Goal: Task Accomplishment & Management: Manage account settings

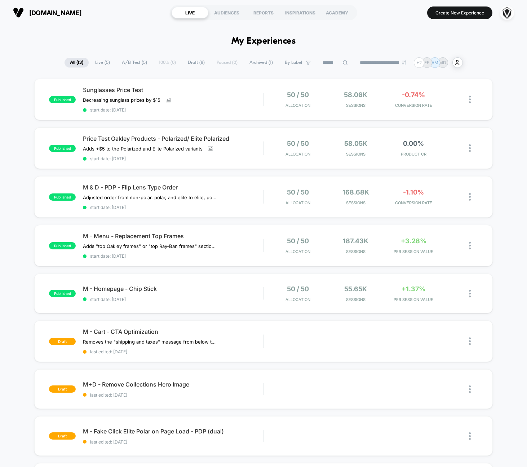
click at [286, 43] on h1 "My Experiences" at bounding box center [264, 41] width 65 height 10
drag, startPoint x: 286, startPoint y: 43, endPoint x: 246, endPoint y: 44, distance: 39.7
click at [246, 44] on h1 "My Experiences" at bounding box center [264, 41] width 65 height 10
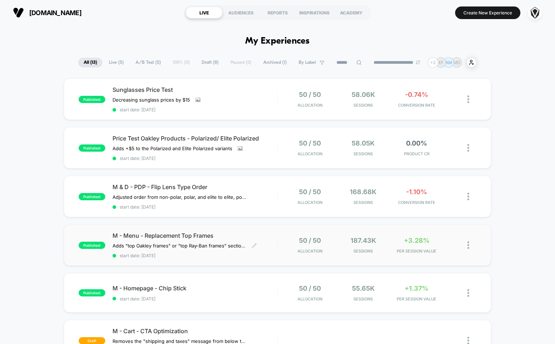
click at [266, 244] on div "M - Menu - Replacement Top Frames Adds "top Oakley frames" or "top Ray-Ban fram…" at bounding box center [195, 245] width 165 height 26
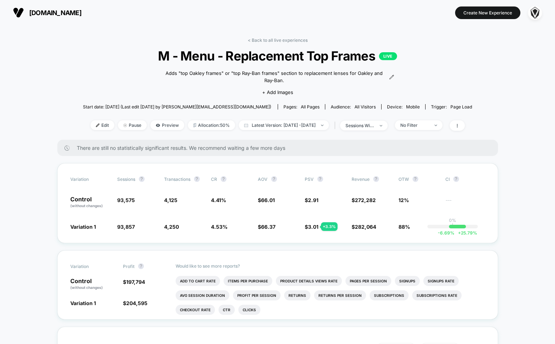
click at [57, 14] on span "[DOMAIN_NAME]" at bounding box center [55, 13] width 52 height 8
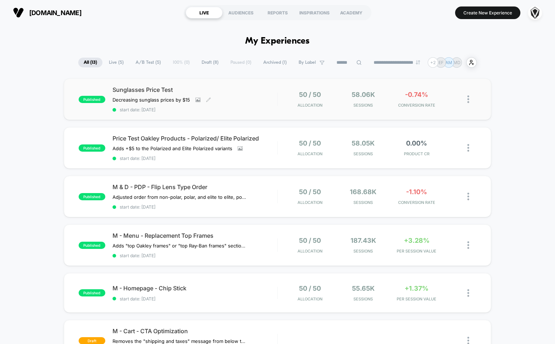
click at [227, 102] on div "Decreasing sunglass prices by $15﻿ Click to view images Click to edit experienc…" at bounding box center [170, 100] width 115 height 6
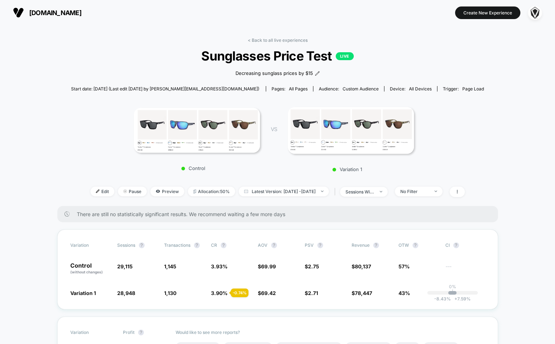
click at [29, 11] on span "[DOMAIN_NAME]" at bounding box center [55, 13] width 52 height 8
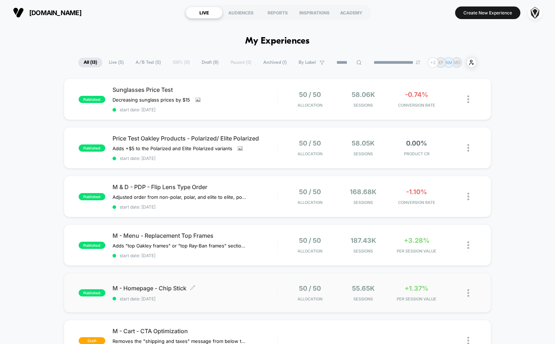
click at [212, 289] on span "M - Homepage - Chip Stick Click to edit experience details" at bounding box center [195, 288] width 165 height 7
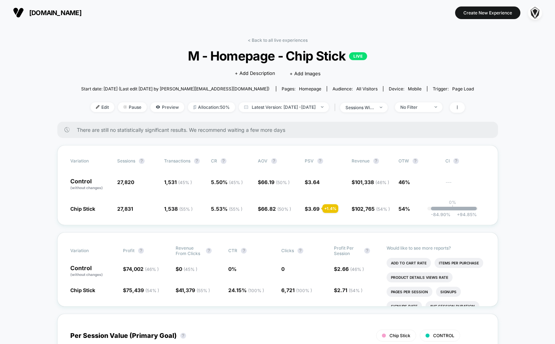
click at [39, 13] on span "[DOMAIN_NAME]" at bounding box center [55, 13] width 52 height 8
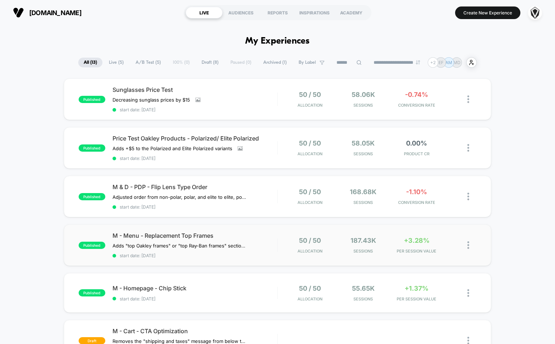
click at [279, 254] on div "published M - Menu - Replacement Top Frames Adds "top Oakley frames" or "top Ra…" at bounding box center [277, 245] width 427 height 41
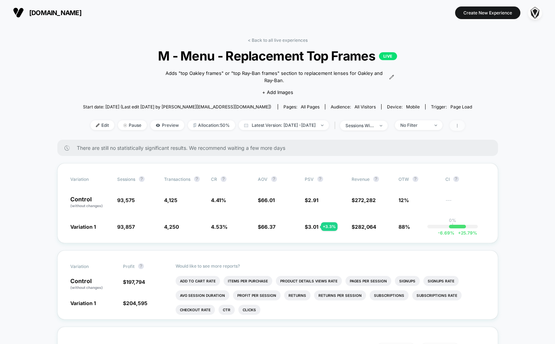
click at [457, 127] on icon at bounding box center [457, 126] width 1 height 4
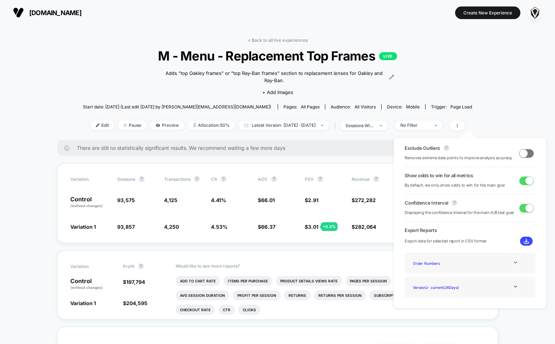
click at [526, 154] on span at bounding box center [526, 153] width 14 height 9
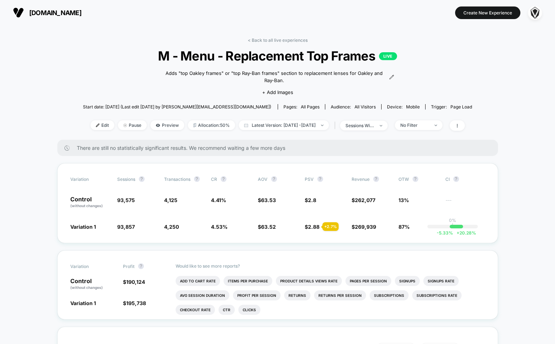
click at [63, 9] on span "[DOMAIN_NAME]" at bounding box center [55, 13] width 52 height 8
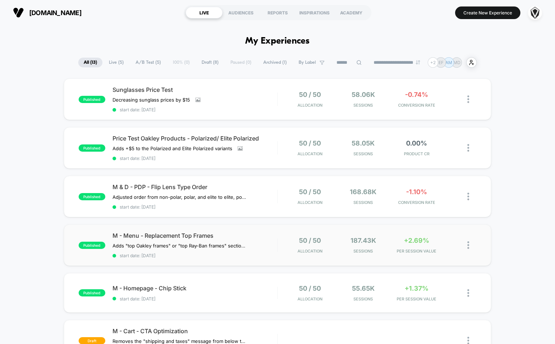
click at [277, 244] on div at bounding box center [277, 245] width 1 height 13
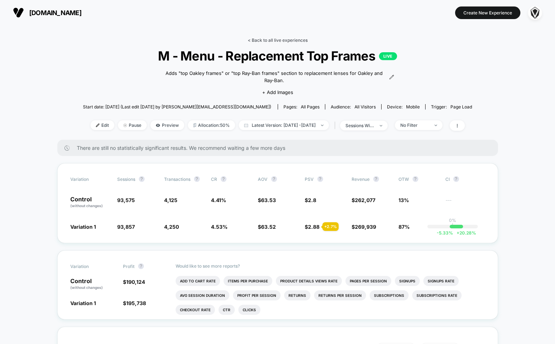
click at [262, 38] on link "< Back to all live experiences" at bounding box center [278, 40] width 60 height 5
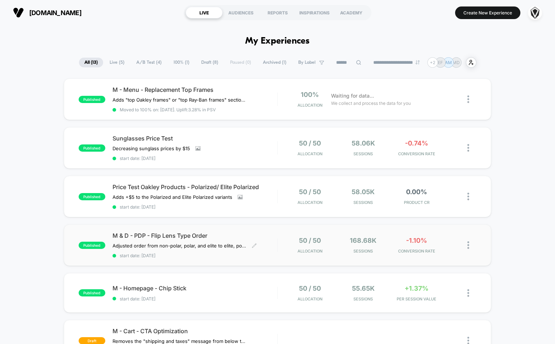
click at [274, 248] on div "M & D - PDP - Flip Lens Type Order Adjusted order from non-polar, polar, and el…" at bounding box center [195, 245] width 165 height 26
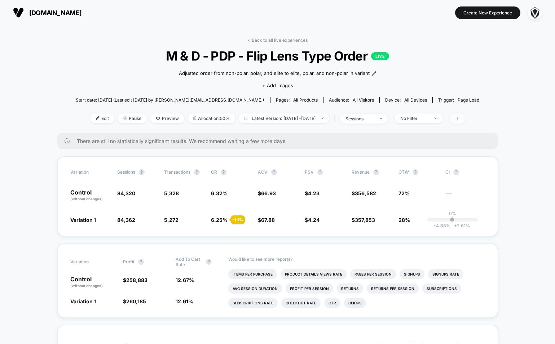
click at [465, 117] on span at bounding box center [457, 119] width 15 height 10
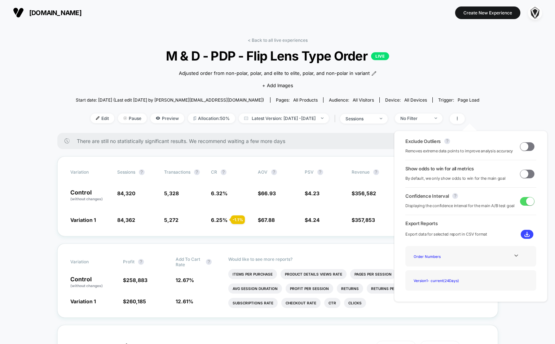
click at [527, 176] on span at bounding box center [527, 174] width 14 height 9
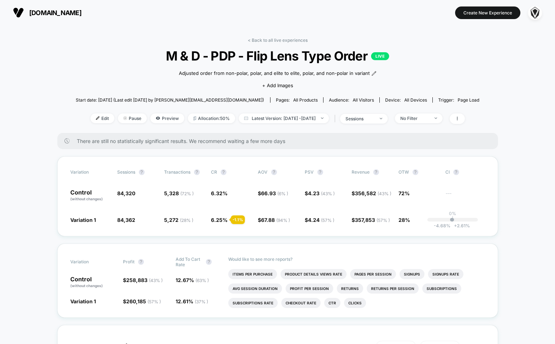
click at [82, 12] on span "[DOMAIN_NAME]" at bounding box center [55, 13] width 52 height 8
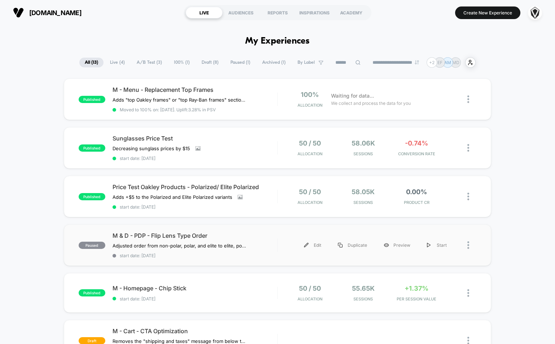
click at [469, 246] on div at bounding box center [471, 245] width 9 height 16
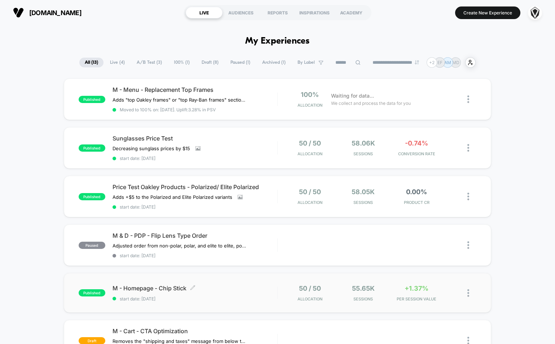
click at [233, 290] on span "M - Homepage - Chip Stick Click to edit experience details" at bounding box center [195, 288] width 165 height 7
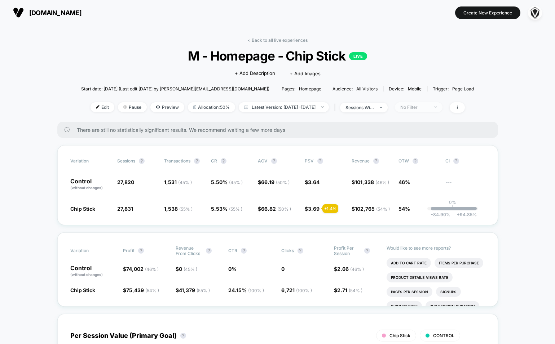
click at [426, 107] on div "No Filter" at bounding box center [414, 107] width 29 height 5
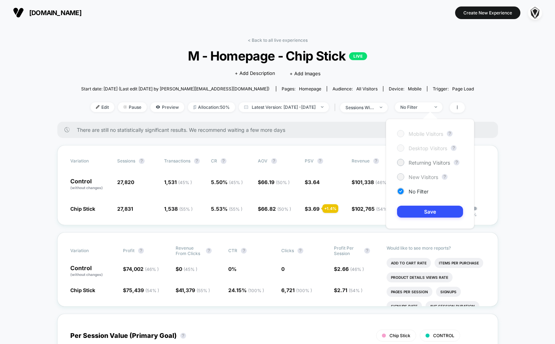
click at [401, 179] on div at bounding box center [400, 176] width 5 height 5
click at [418, 207] on button "Save" at bounding box center [430, 212] width 66 height 12
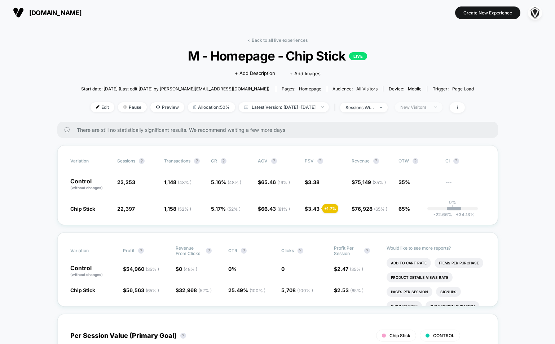
click at [436, 103] on span "New Visitors" at bounding box center [419, 107] width 48 height 10
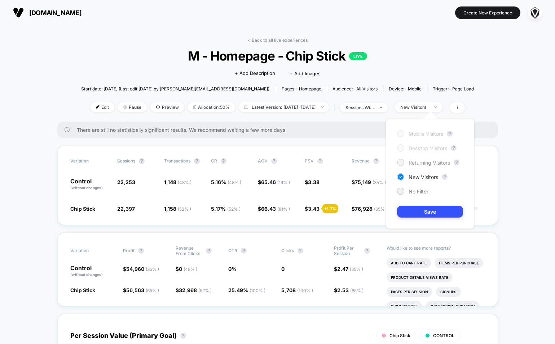
click at [419, 166] on div "Returning Visitors" at bounding box center [423, 162] width 53 height 7
click at [412, 214] on button "Save" at bounding box center [430, 212] width 66 height 12
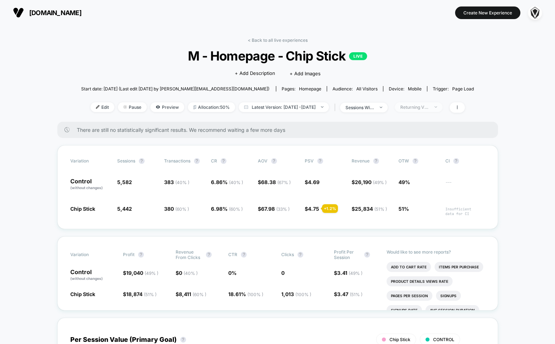
click at [423, 102] on span "Returning Visitors" at bounding box center [419, 107] width 48 height 10
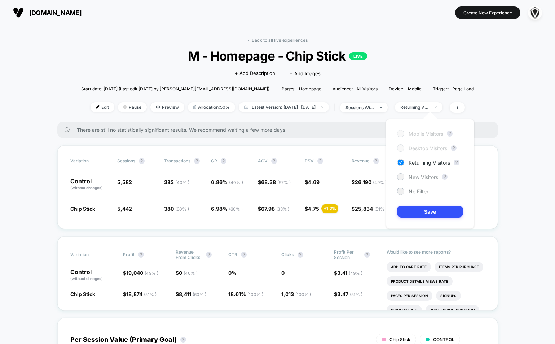
click at [418, 179] on span "New Visitors" at bounding box center [424, 177] width 30 height 6
click at [413, 209] on button "Save" at bounding box center [430, 212] width 66 height 12
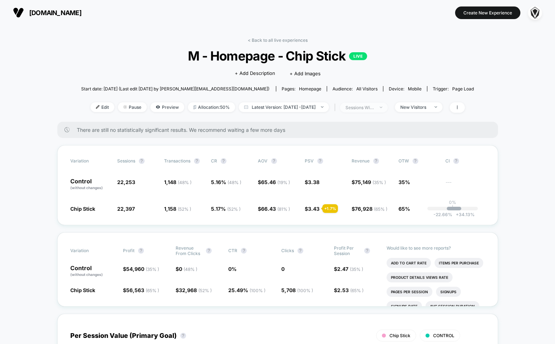
click at [374, 107] on div "sessions with impression" at bounding box center [360, 107] width 29 height 5
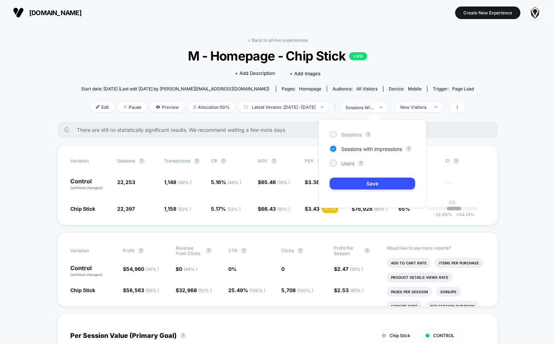
click at [347, 137] on span "Sessions" at bounding box center [351, 135] width 21 height 6
click at [339, 185] on button "Save" at bounding box center [372, 184] width 85 height 12
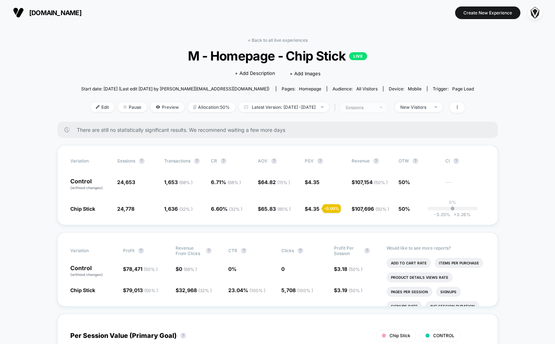
click at [373, 108] on div "sessions" at bounding box center [360, 107] width 29 height 5
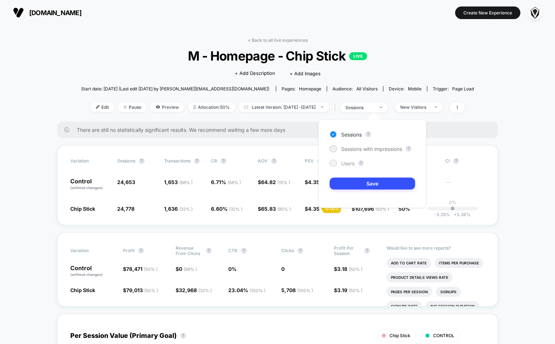
click at [349, 162] on span "Users" at bounding box center [347, 164] width 13 height 6
click at [347, 188] on button "Save" at bounding box center [372, 184] width 85 height 12
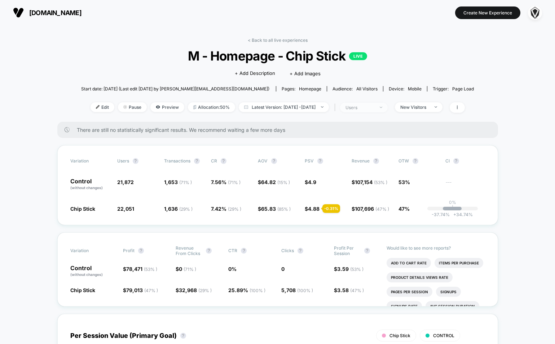
click at [367, 110] on span "users" at bounding box center [364, 108] width 48 height 10
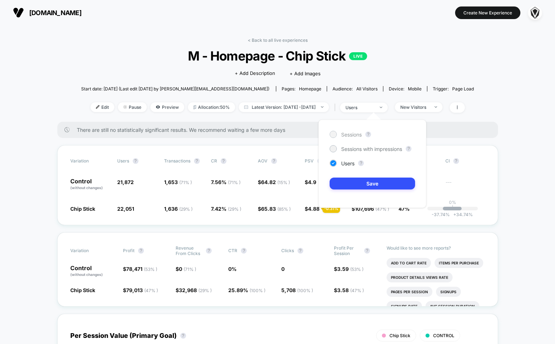
click at [359, 135] on span "Sessions" at bounding box center [351, 135] width 21 height 6
click at [351, 185] on button "Save" at bounding box center [372, 184] width 85 height 12
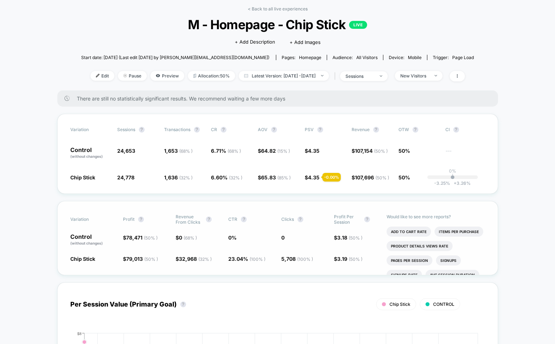
scroll to position [30, 0]
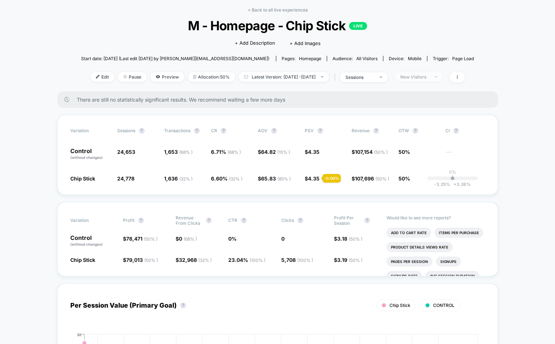
click at [423, 78] on div "New Visitors" at bounding box center [414, 76] width 29 height 5
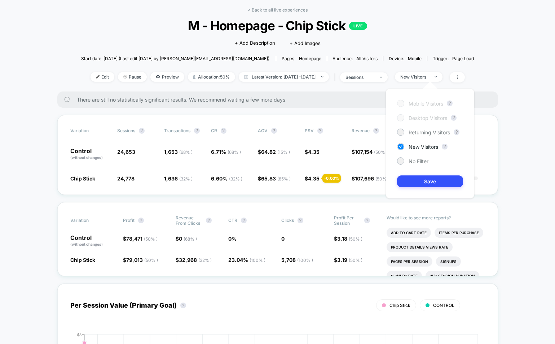
scroll to position [0, 0]
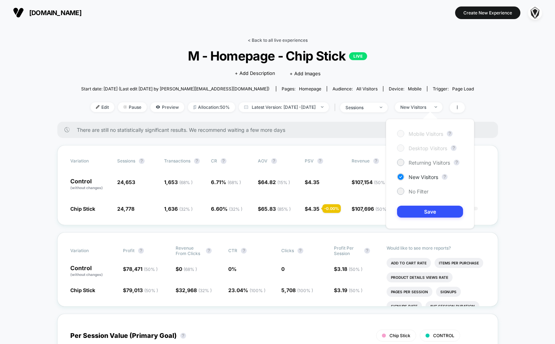
click at [276, 41] on link "< Back to all live experiences" at bounding box center [278, 40] width 60 height 5
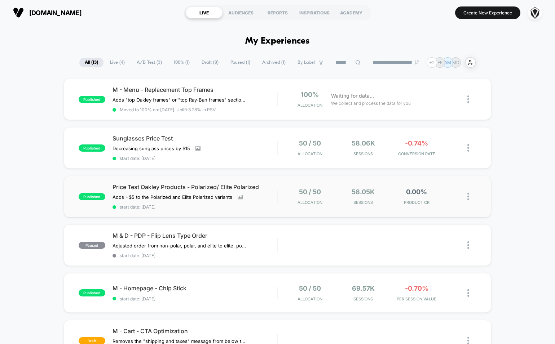
click at [277, 196] on div at bounding box center [277, 196] width 1 height 13
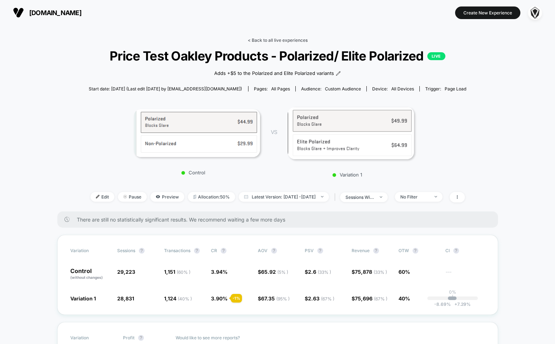
click at [280, 40] on link "< Back to all live experiences" at bounding box center [278, 40] width 60 height 5
